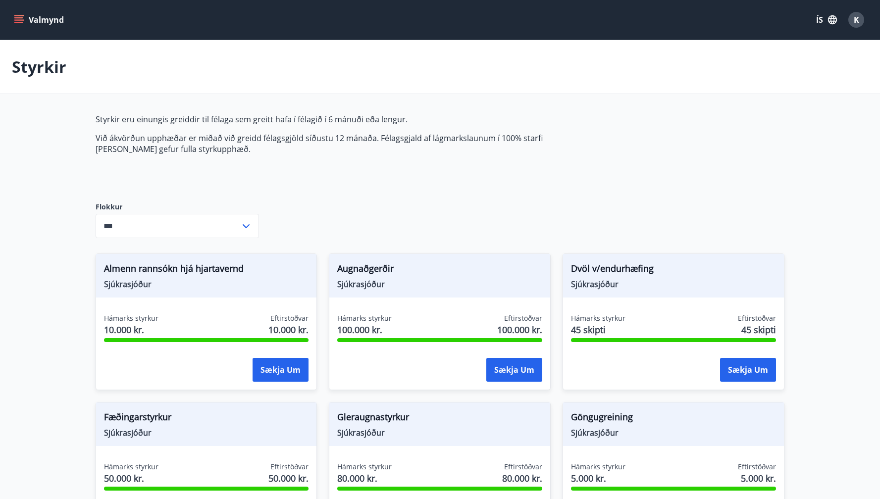
scroll to position [428, 0]
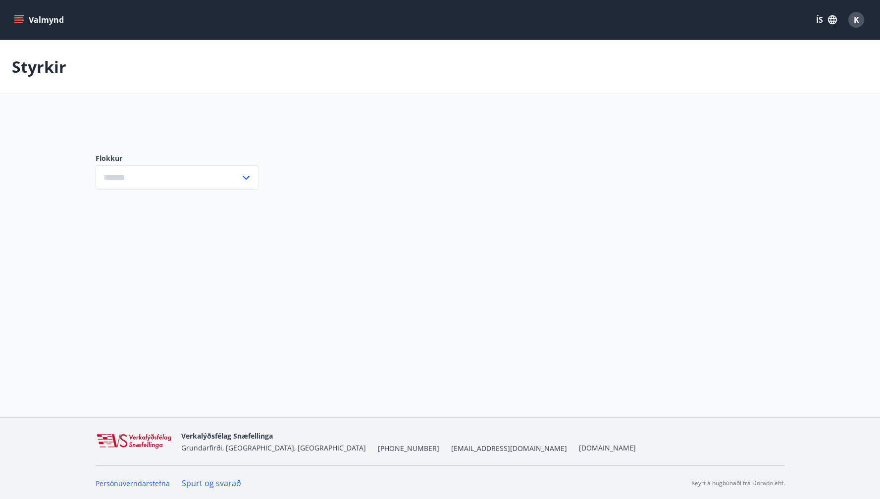
type input "***"
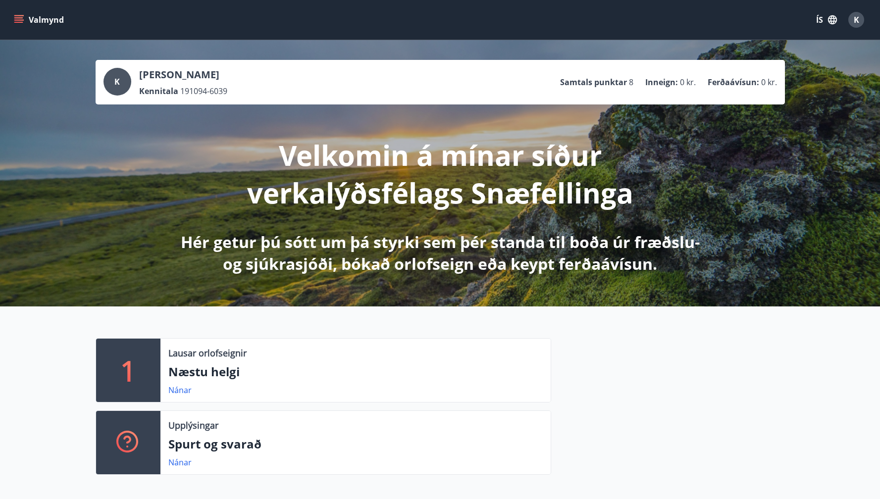
click at [42, 16] on button "Valmynd" at bounding box center [40, 20] width 56 height 18
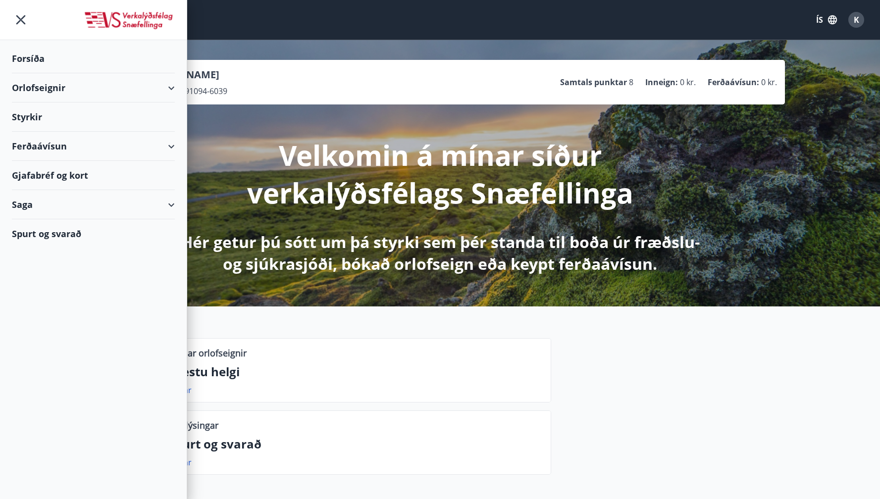
click at [768, 2] on div "Valmynd ÍS K" at bounding box center [440, 20] width 880 height 40
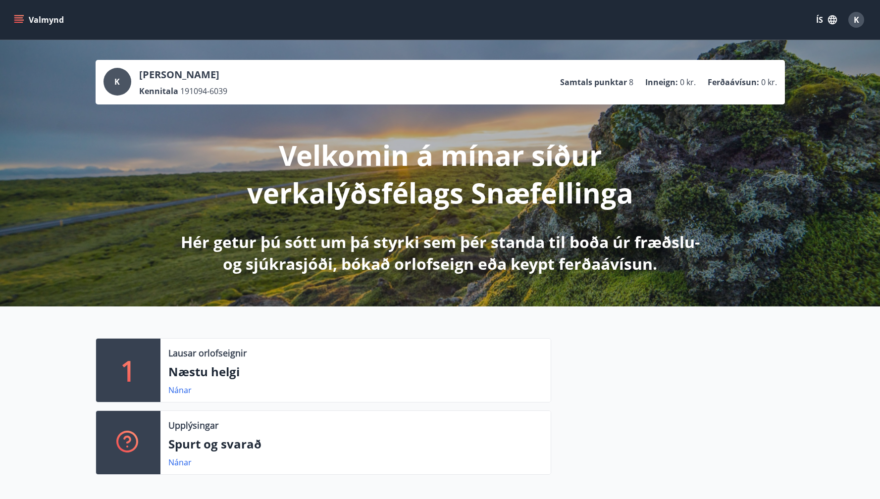
click at [821, 21] on button "ÍS" at bounding box center [827, 20] width 32 height 18
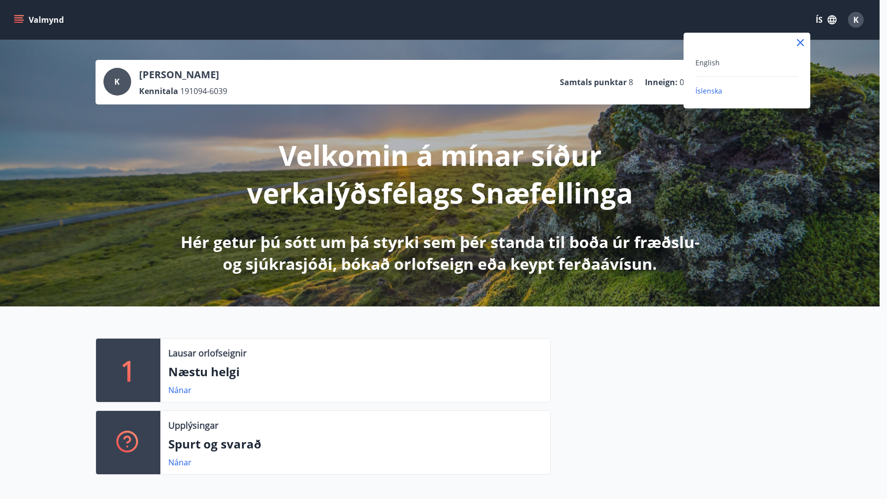
click at [716, 93] on span "Íslenska" at bounding box center [709, 90] width 27 height 9
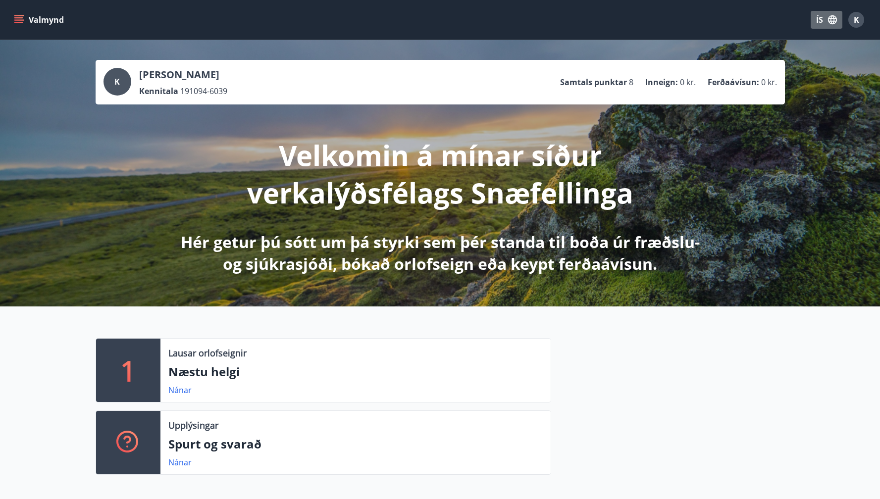
click at [822, 18] on button "ÍS" at bounding box center [827, 20] width 32 height 18
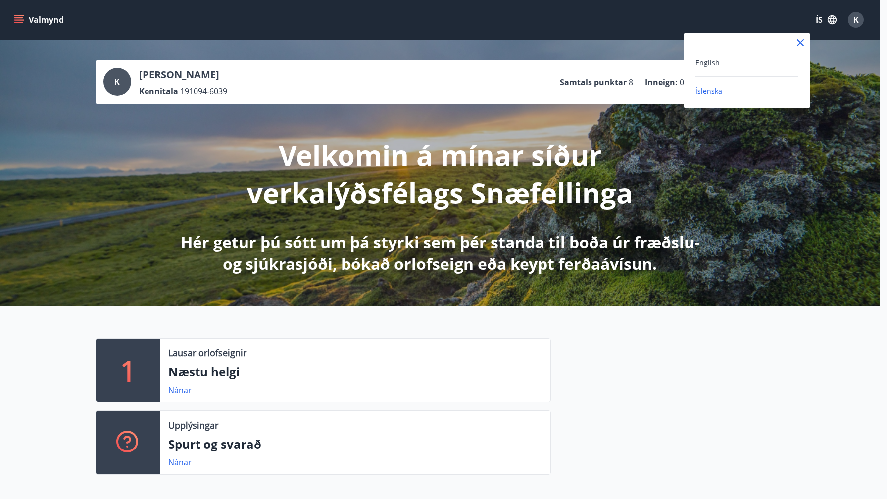
click at [729, 63] on div "English" at bounding box center [747, 62] width 103 height 12
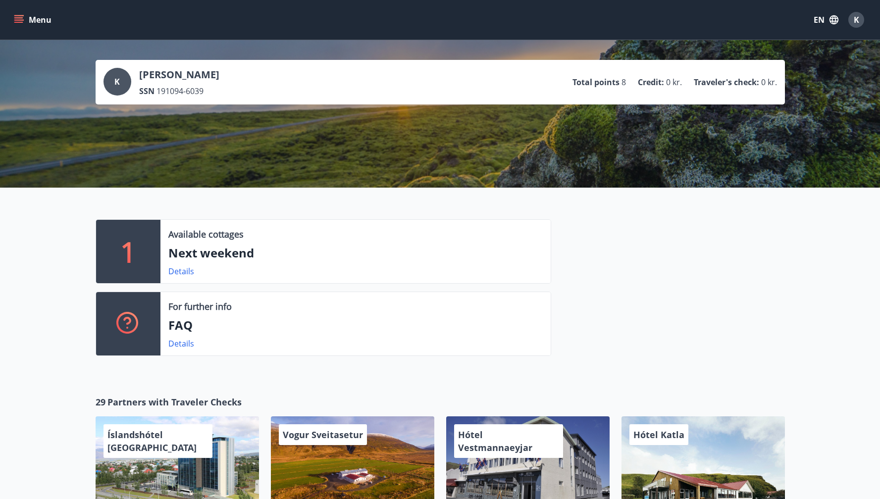
click at [25, 25] on button "Menu" at bounding box center [34, 20] width 44 height 18
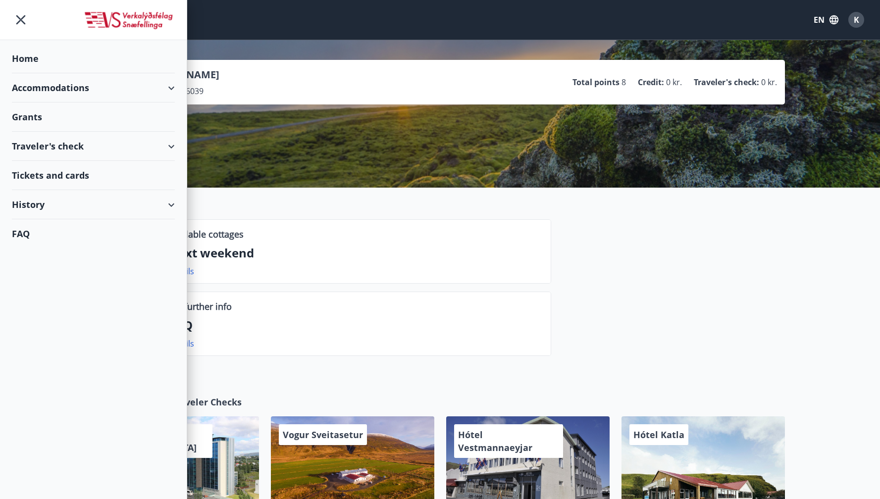
click at [61, 73] on div "Grants" at bounding box center [93, 58] width 163 height 29
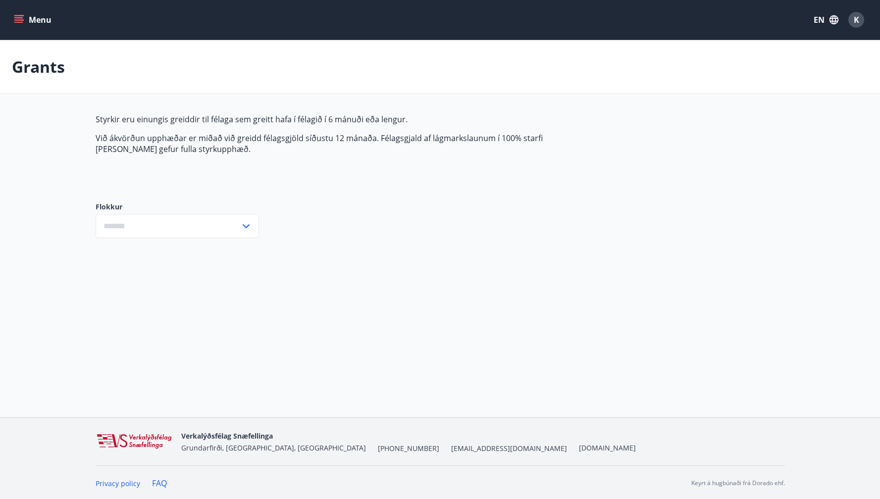
type input "***"
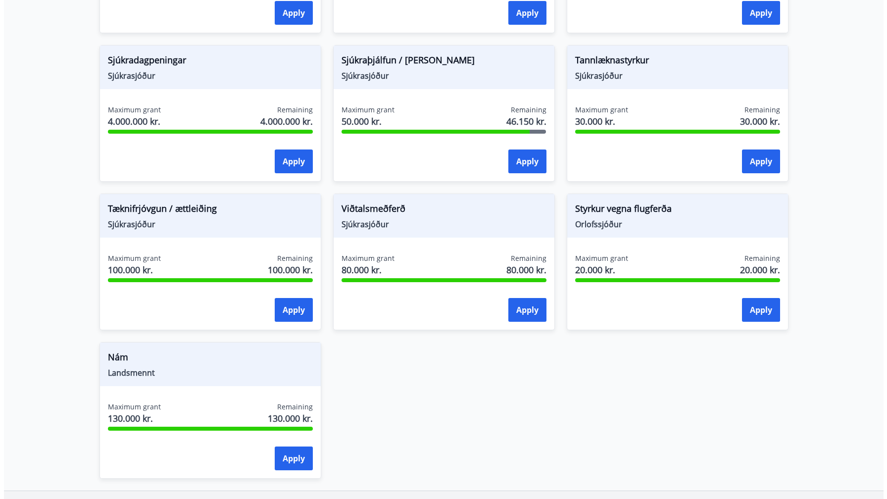
scroll to position [729, 0]
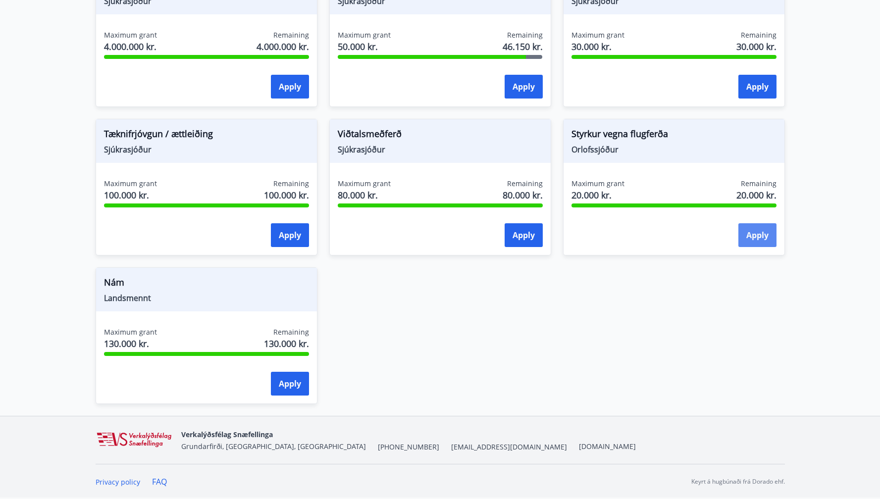
click at [767, 243] on button "Apply" at bounding box center [757, 235] width 38 height 24
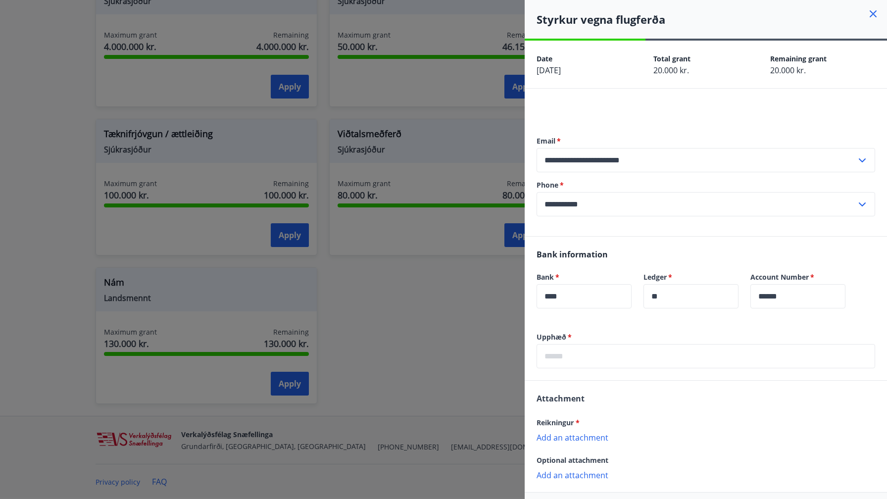
scroll to position [42, 0]
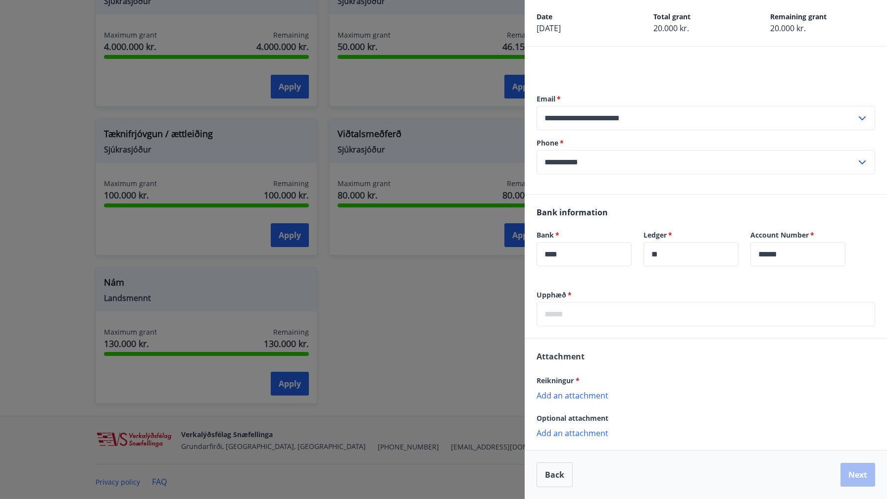
click at [584, 395] on p "Add an attachment" at bounding box center [706, 395] width 339 height 10
click at [575, 446] on p "Add an attachment" at bounding box center [706, 444] width 339 height 10
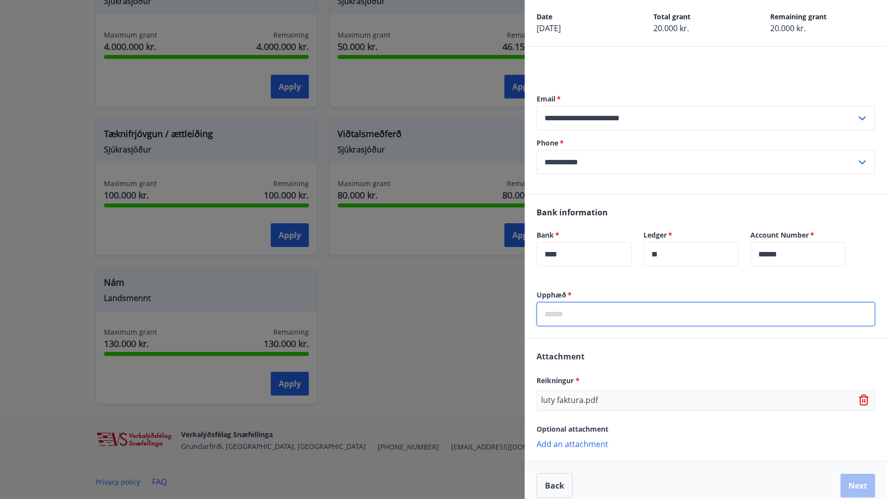
click at [639, 312] on input "text" at bounding box center [706, 314] width 339 height 24
type input "*****"
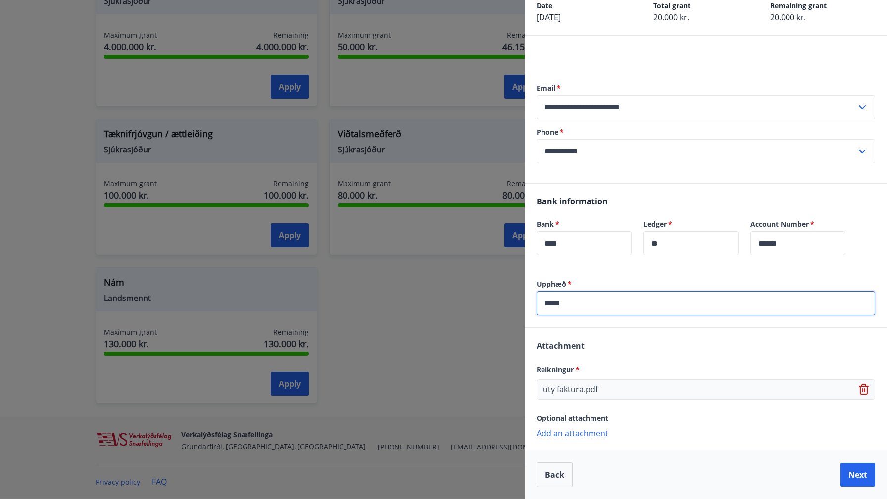
click at [592, 438] on p "Add an attachment" at bounding box center [706, 433] width 339 height 10
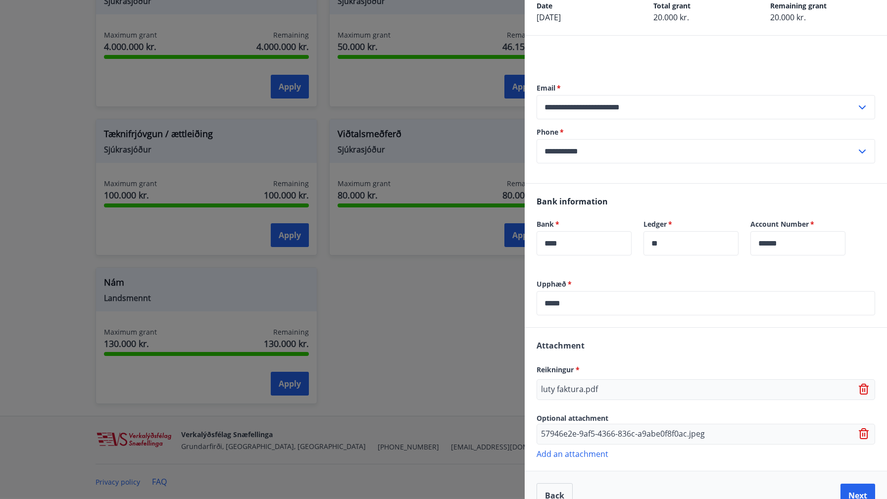
scroll to position [74, 0]
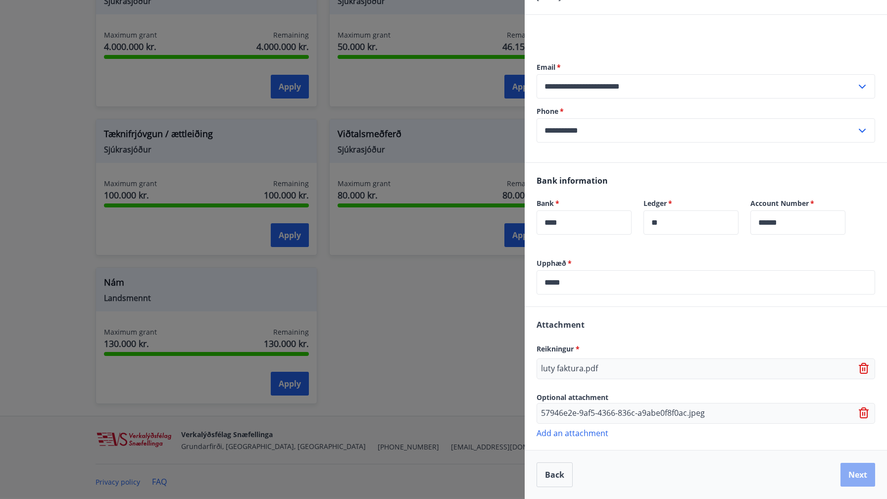
click at [856, 471] on button "Next" at bounding box center [858, 475] width 35 height 24
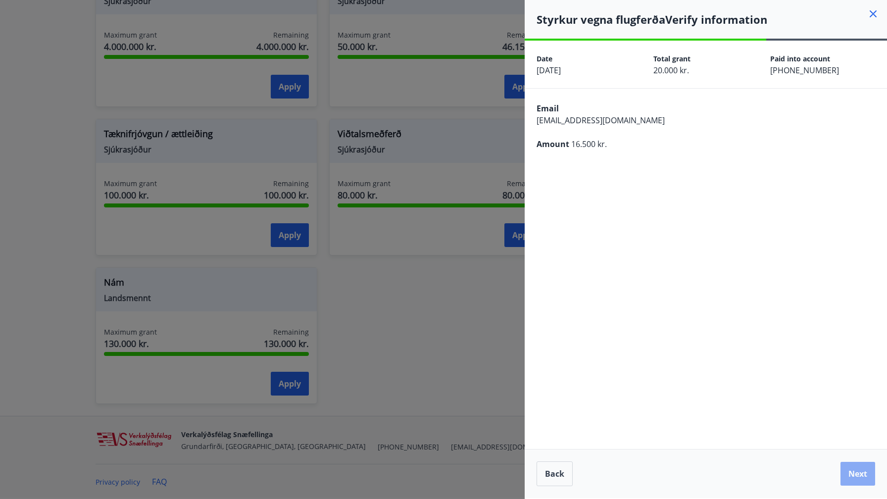
click at [855, 471] on button "Next" at bounding box center [858, 474] width 35 height 24
